Goal: Information Seeking & Learning: Learn about a topic

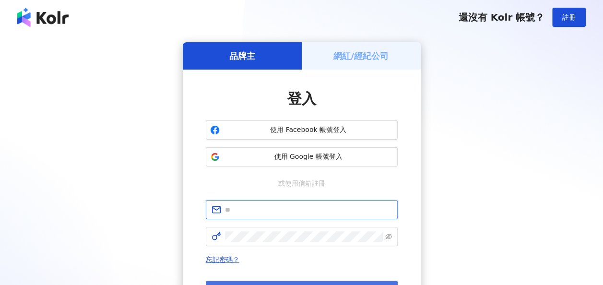
type input "**********"
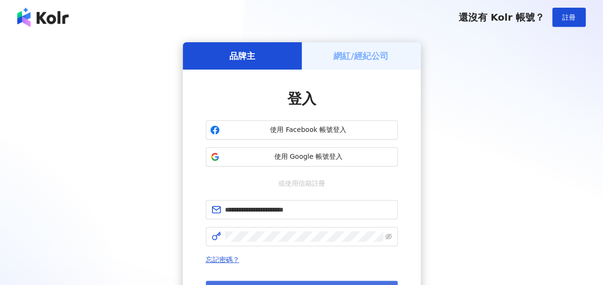
click at [304, 281] on button "登入" at bounding box center [302, 290] width 192 height 19
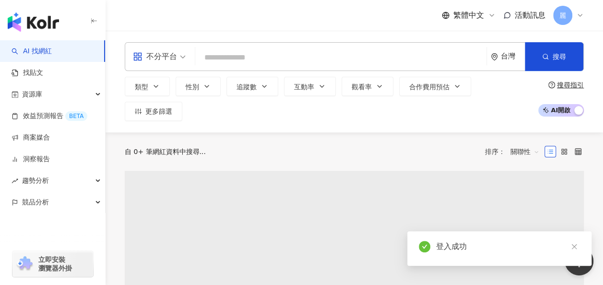
click at [237, 59] on input "search" at bounding box center [341, 57] width 284 height 18
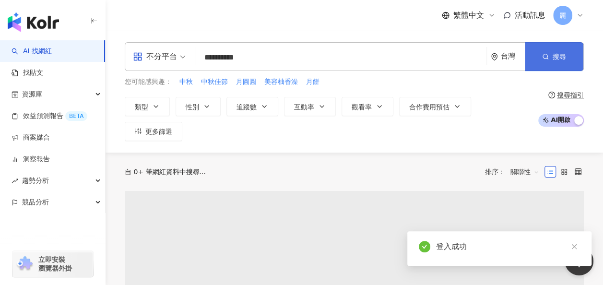
type input "**********"
click at [562, 56] on span "搜尋" at bounding box center [559, 57] width 13 height 8
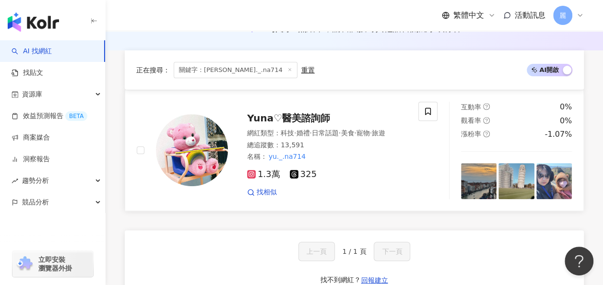
scroll to position [73, 0]
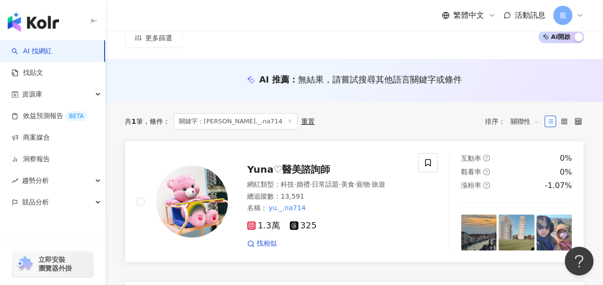
click at [290, 164] on span "Yuna♡醫美諮詢師" at bounding box center [288, 170] width 83 height 12
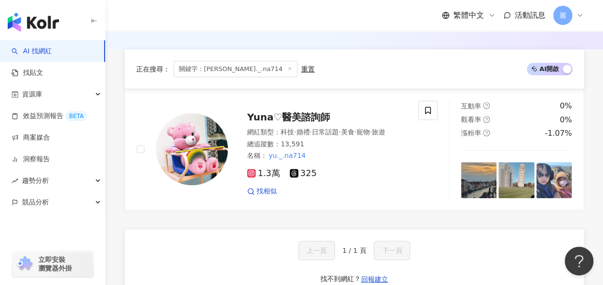
scroll to position [121, 0]
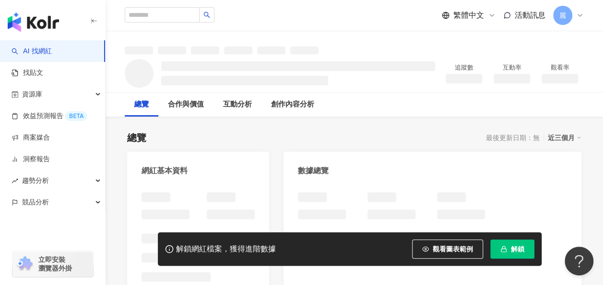
scroll to position [240, 0]
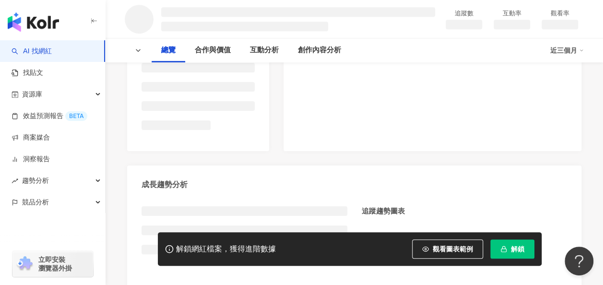
click at [501, 241] on button "解鎖" at bounding box center [512, 248] width 44 height 19
click at [510, 244] on button "解鎖" at bounding box center [512, 248] width 44 height 19
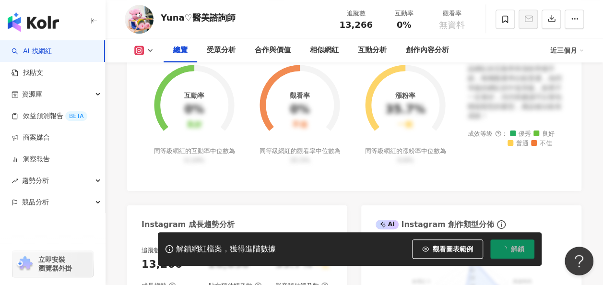
scroll to position [383, 0]
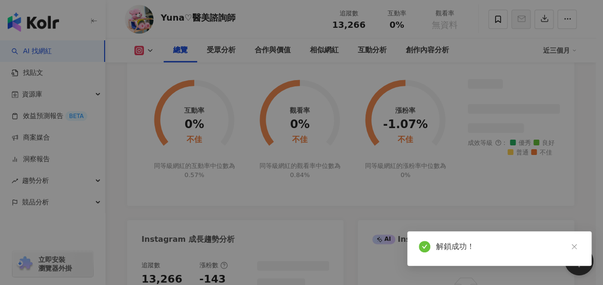
scroll to position [424, 0]
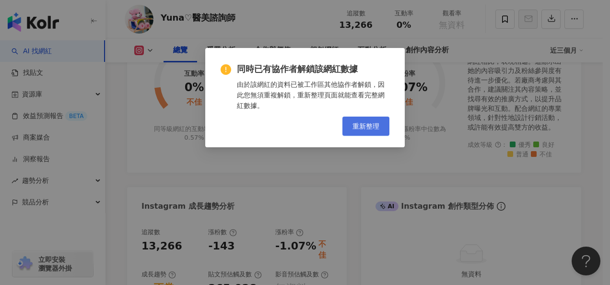
click at [351, 123] on button "重新整理" at bounding box center [366, 126] width 47 height 19
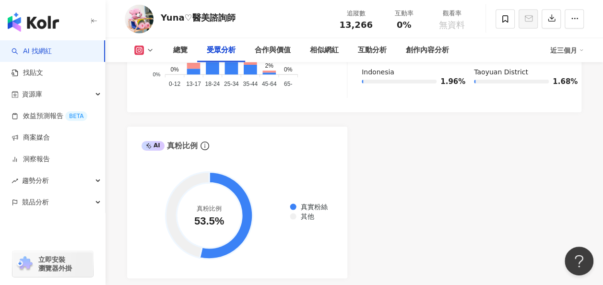
scroll to position [1248, 0]
